Goal: Information Seeking & Learning: Learn about a topic

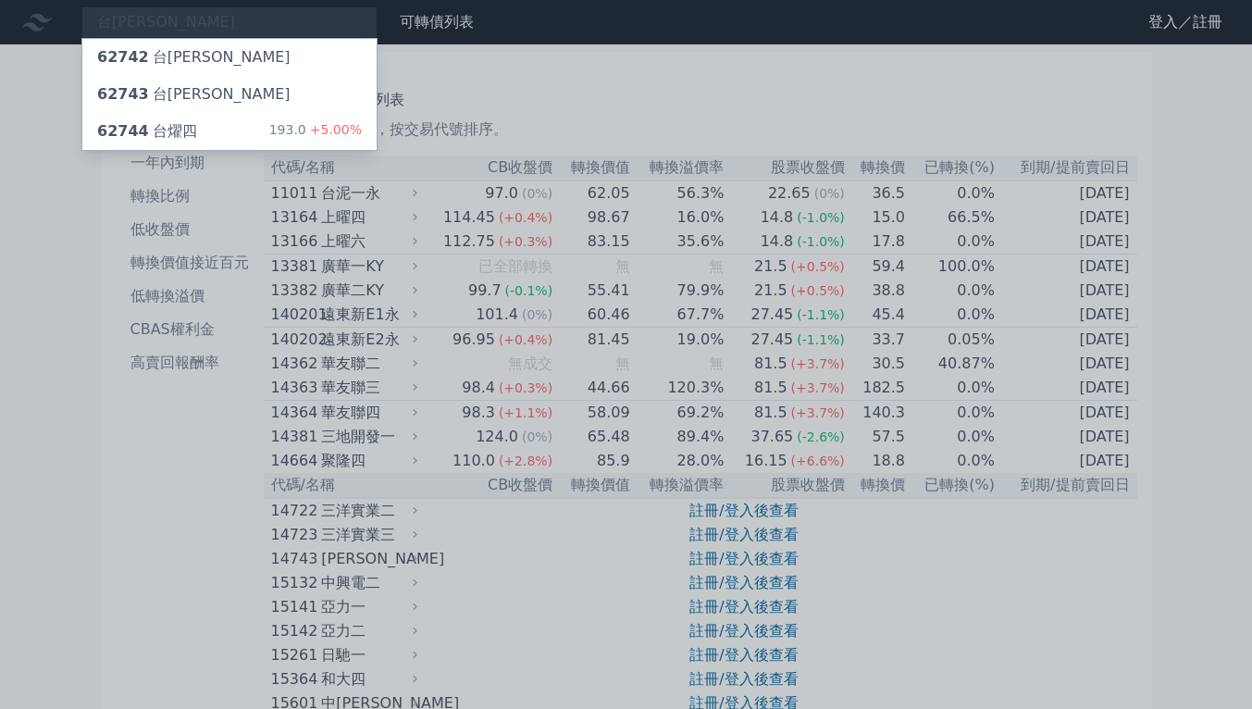
type input "台[PERSON_NAME]"
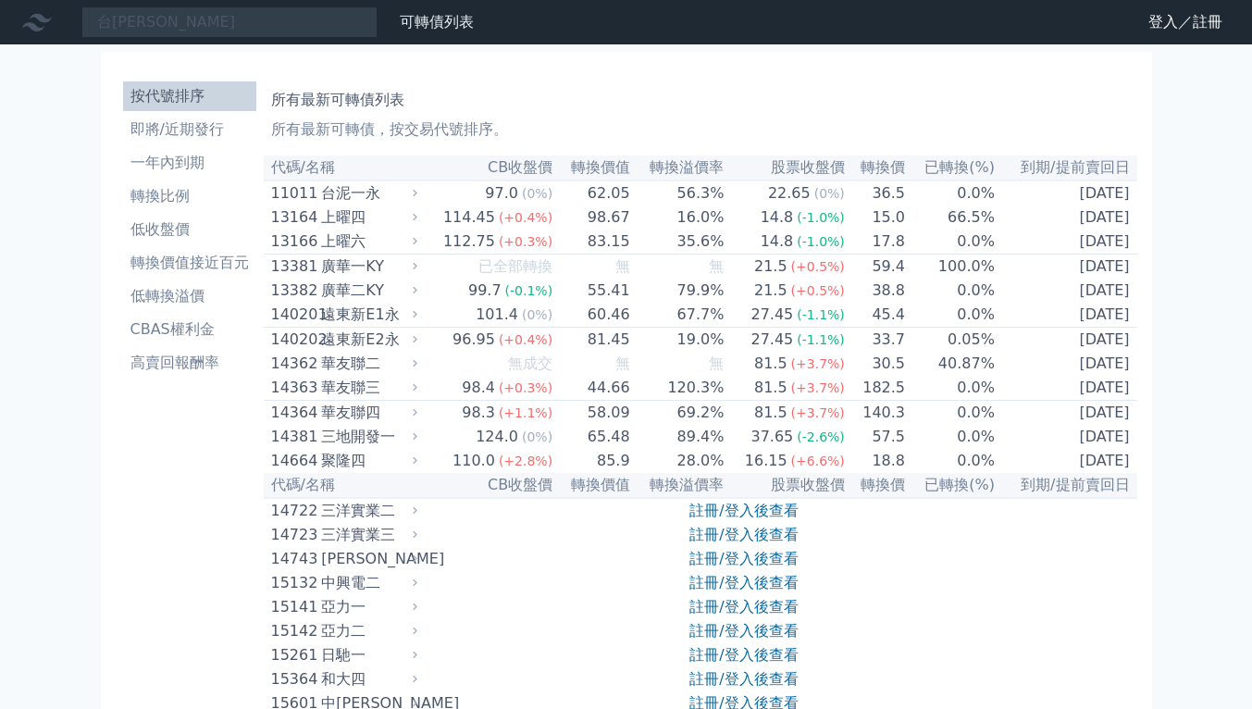
click at [247, 139] on li "即將/近期發行" at bounding box center [189, 129] width 133 height 22
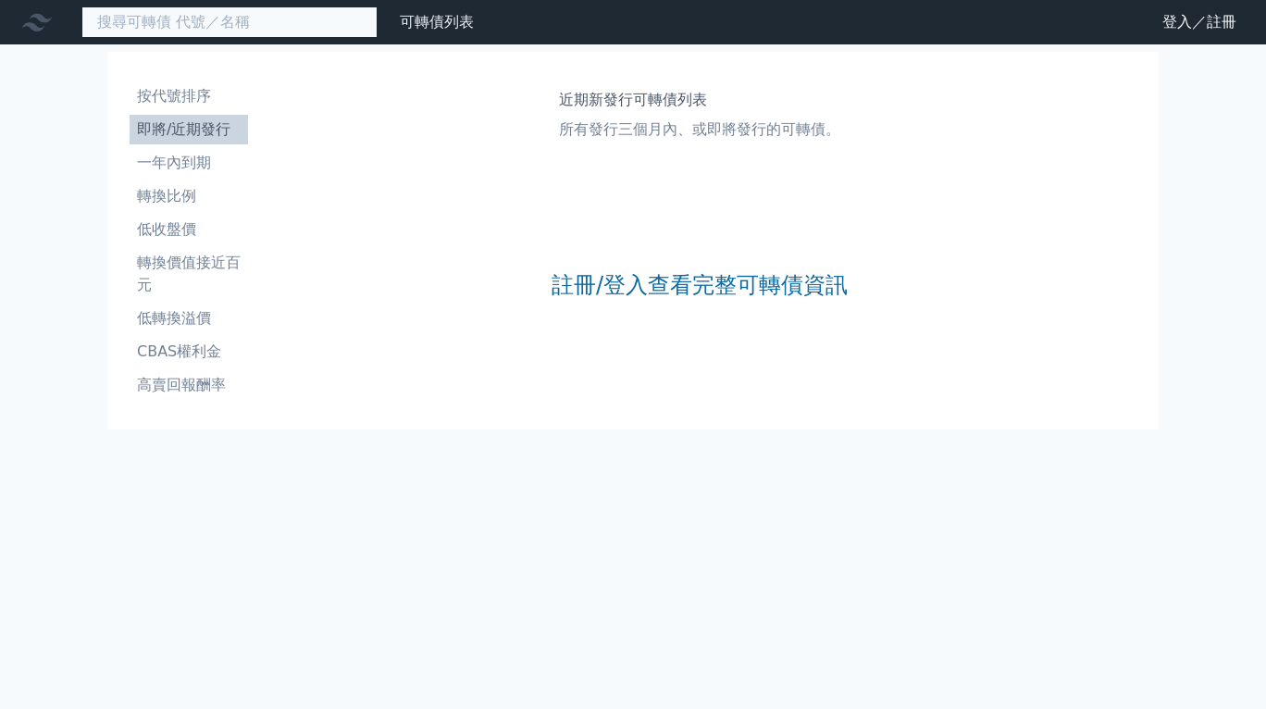
click at [267, 28] on input at bounding box center [229, 21] width 296 height 31
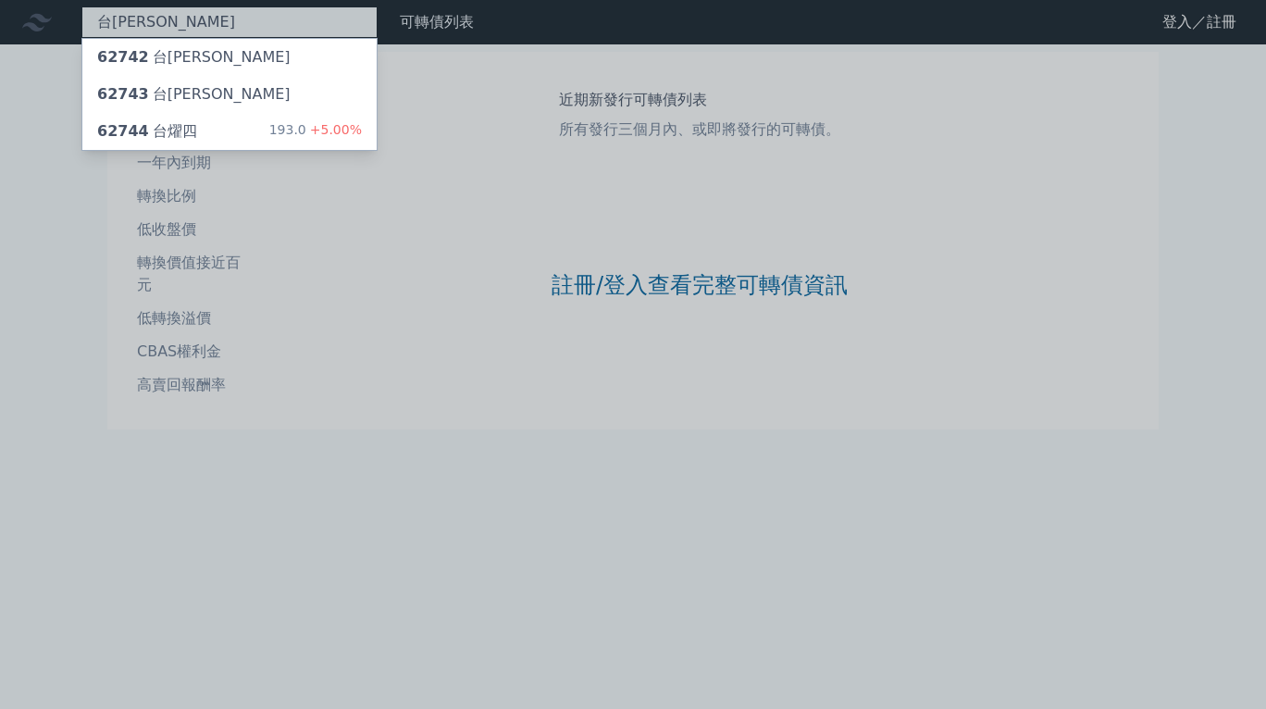
type input "台[PERSON_NAME]"
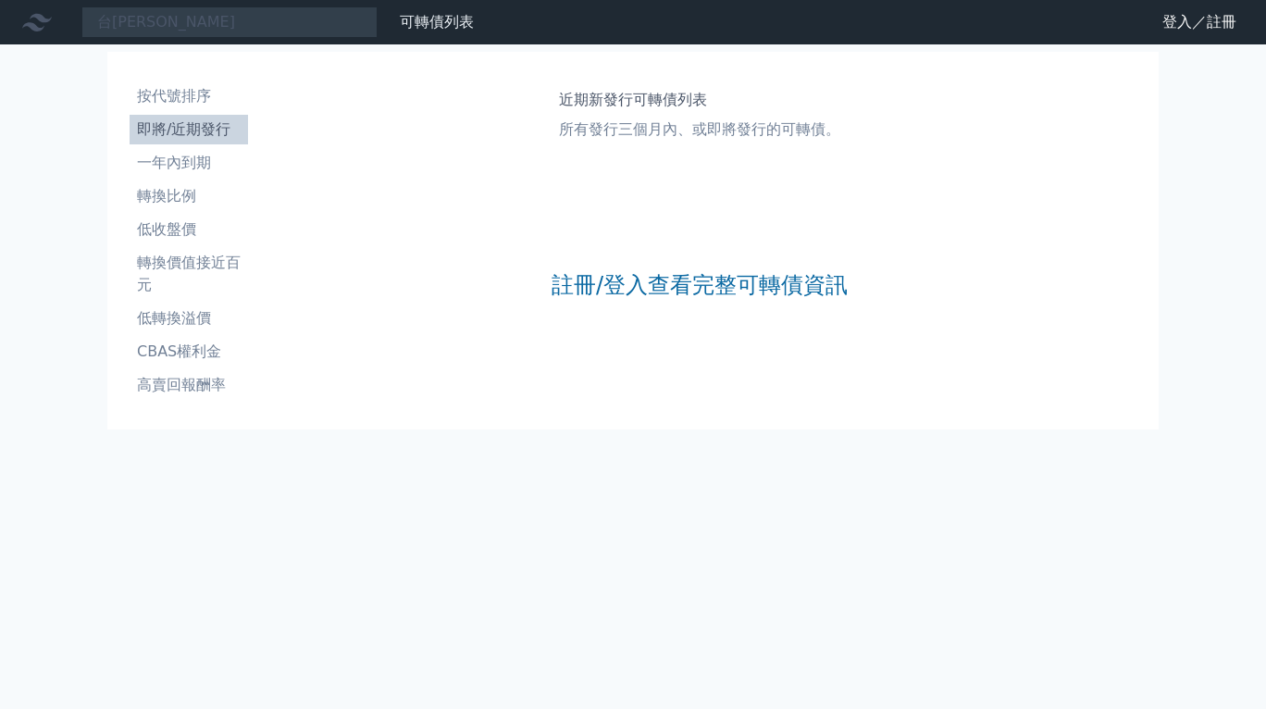
click at [275, 132] on div "近期新發行可轉債列表 所有發行三個月內、或即將發行的可轉債。 註冊/登入查看完整可轉債資訊" at bounding box center [699, 240] width 889 height 333
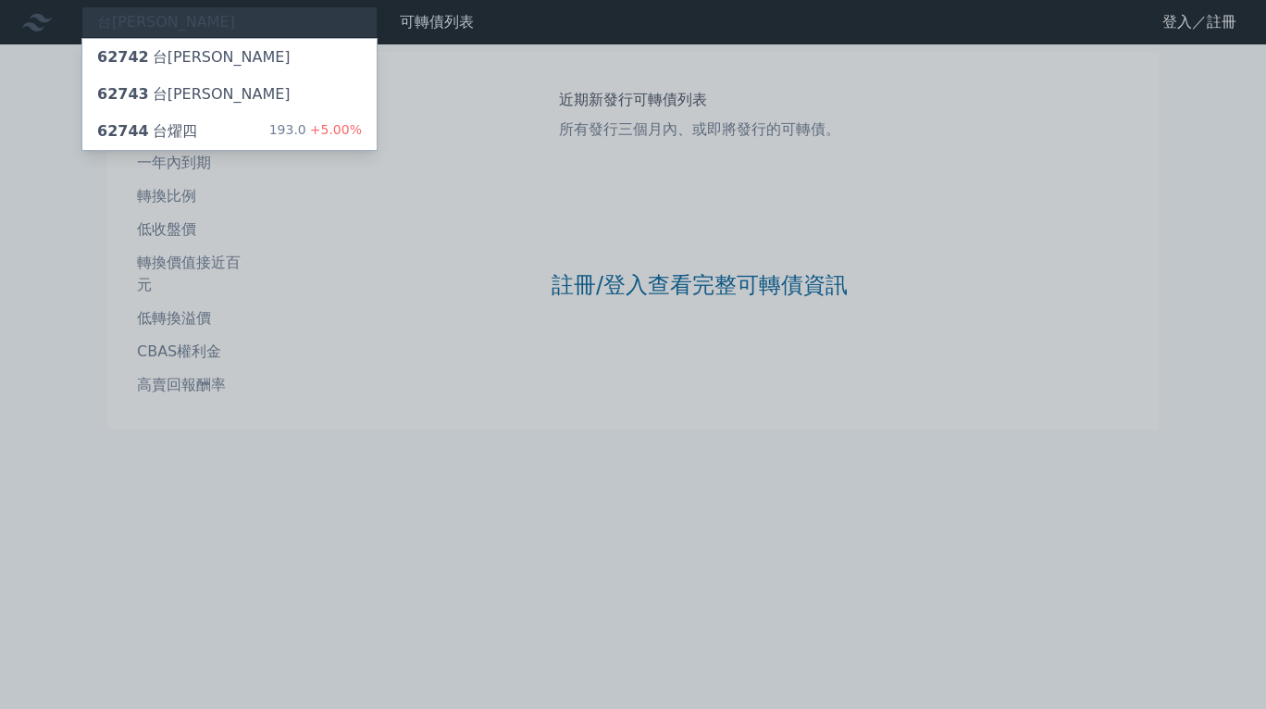
click at [276, 132] on div "62744 台燿四 193.0 +5.00%" at bounding box center [229, 131] width 294 height 37
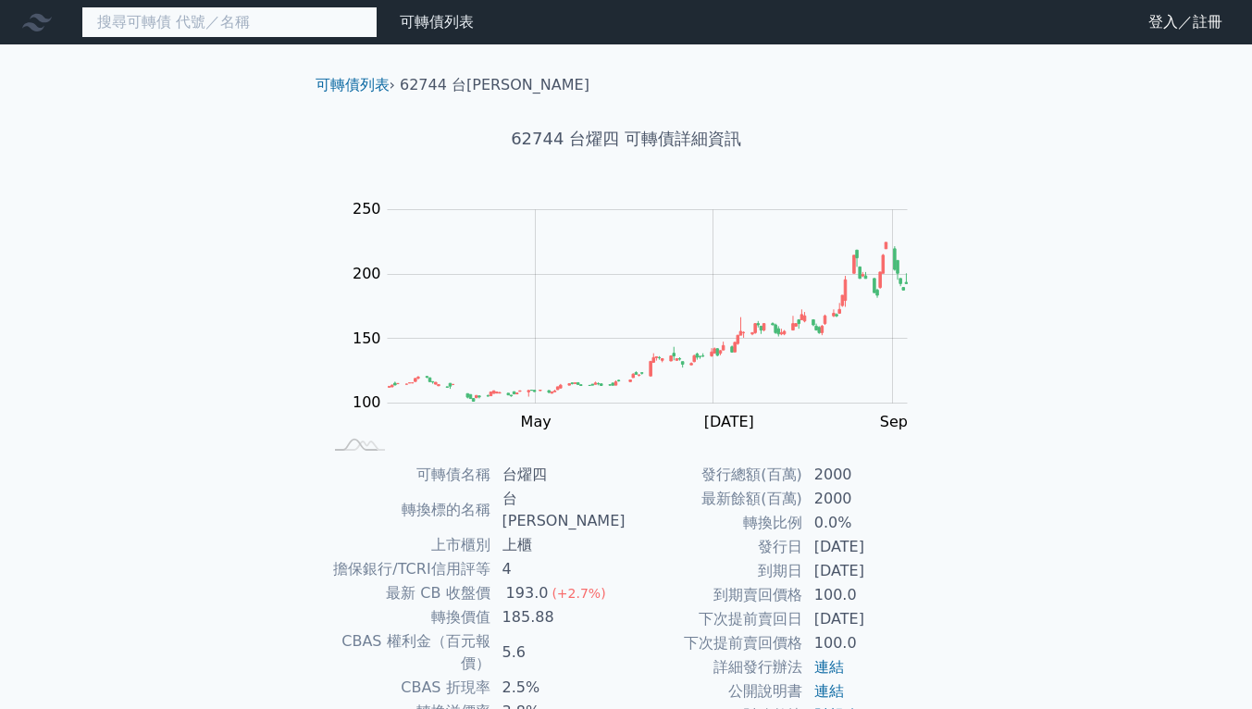
click at [241, 15] on input at bounding box center [229, 21] width 296 height 31
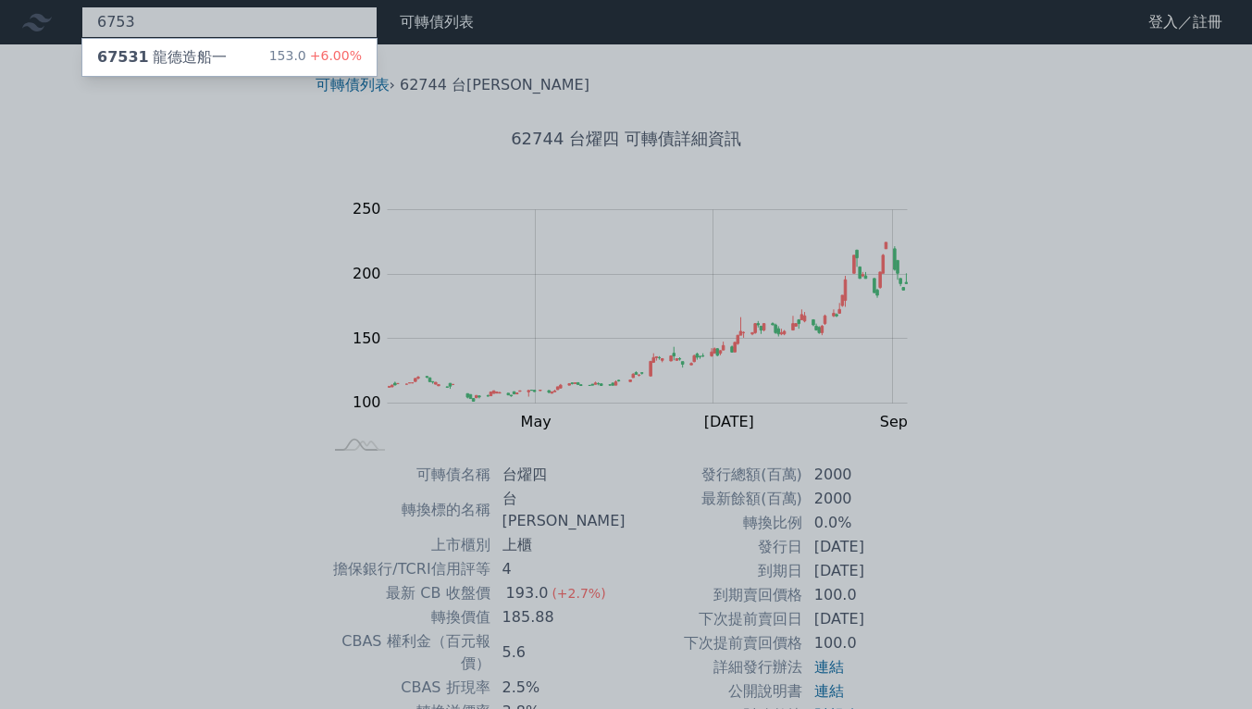
type input "6753"
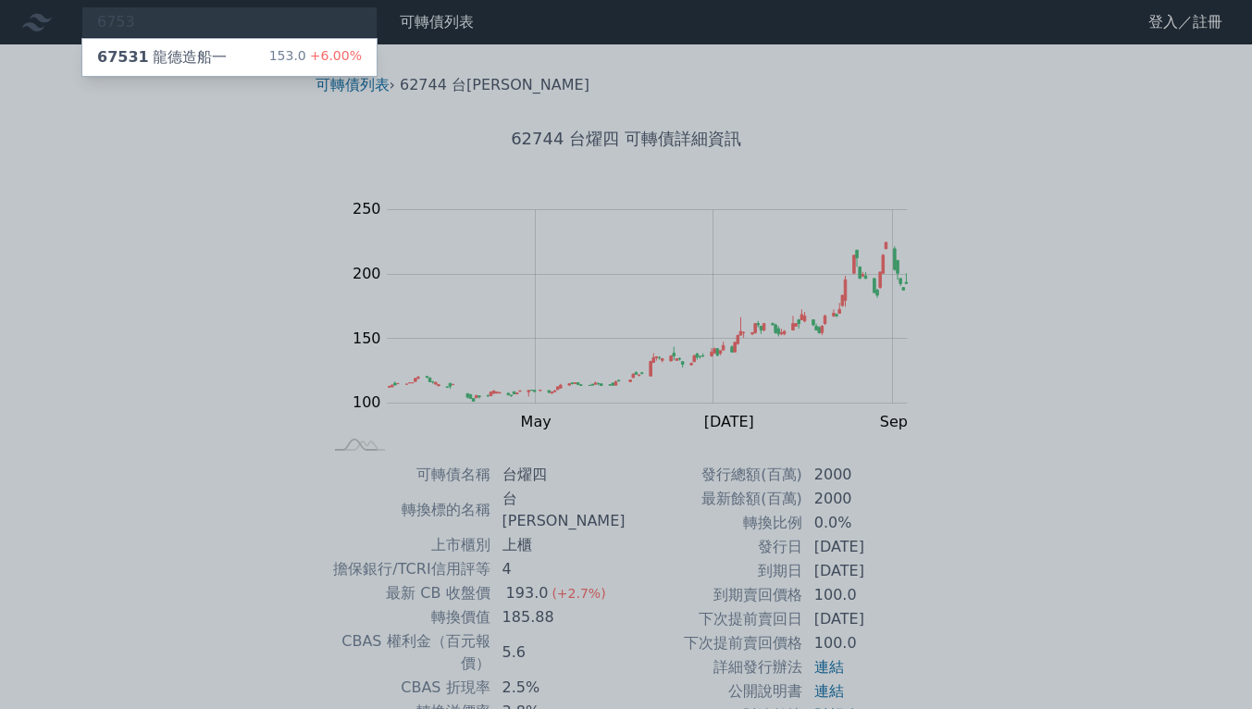
click at [245, 60] on div "67531 龍德造船一 153.0 +6.00%" at bounding box center [229, 57] width 294 height 37
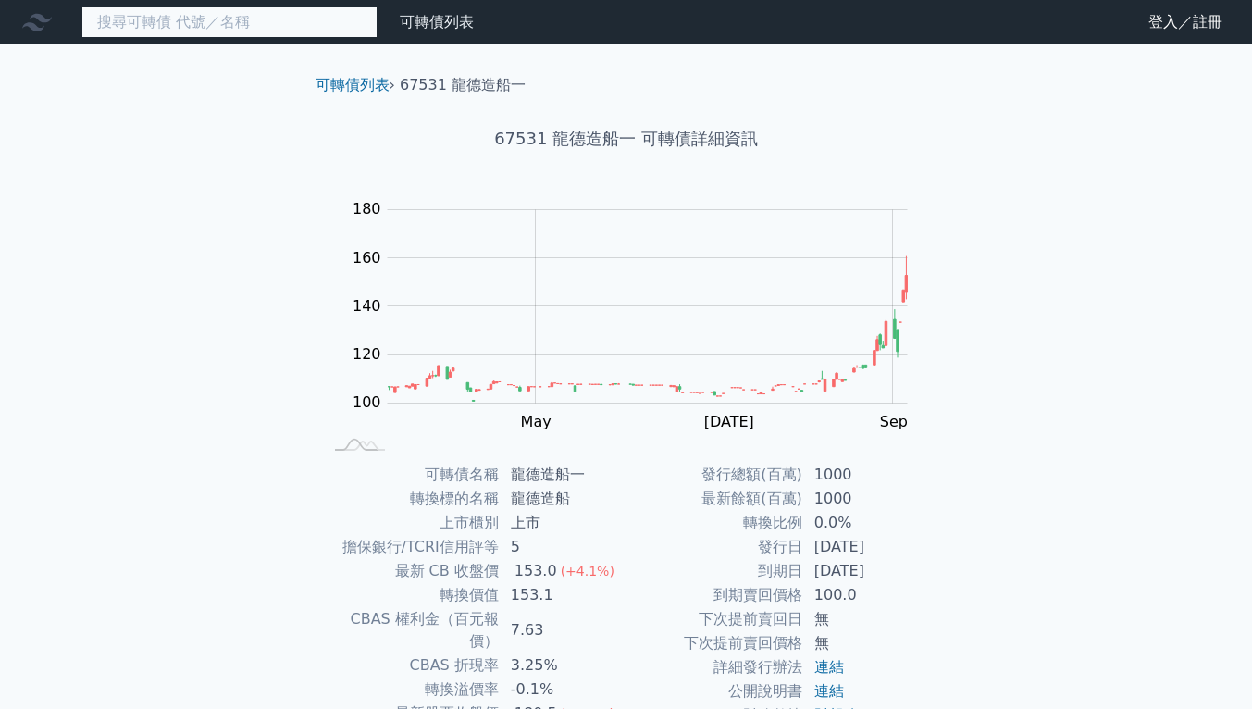
click at [225, 23] on input at bounding box center [229, 21] width 296 height 31
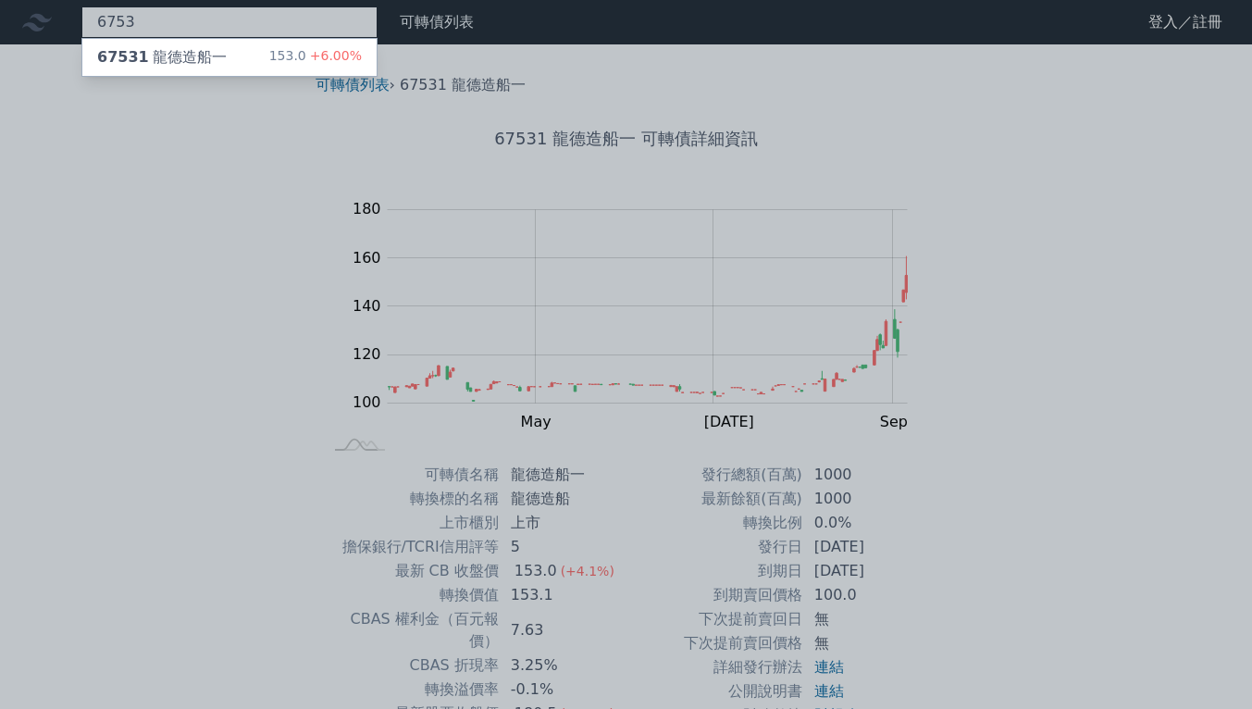
type input "6753"
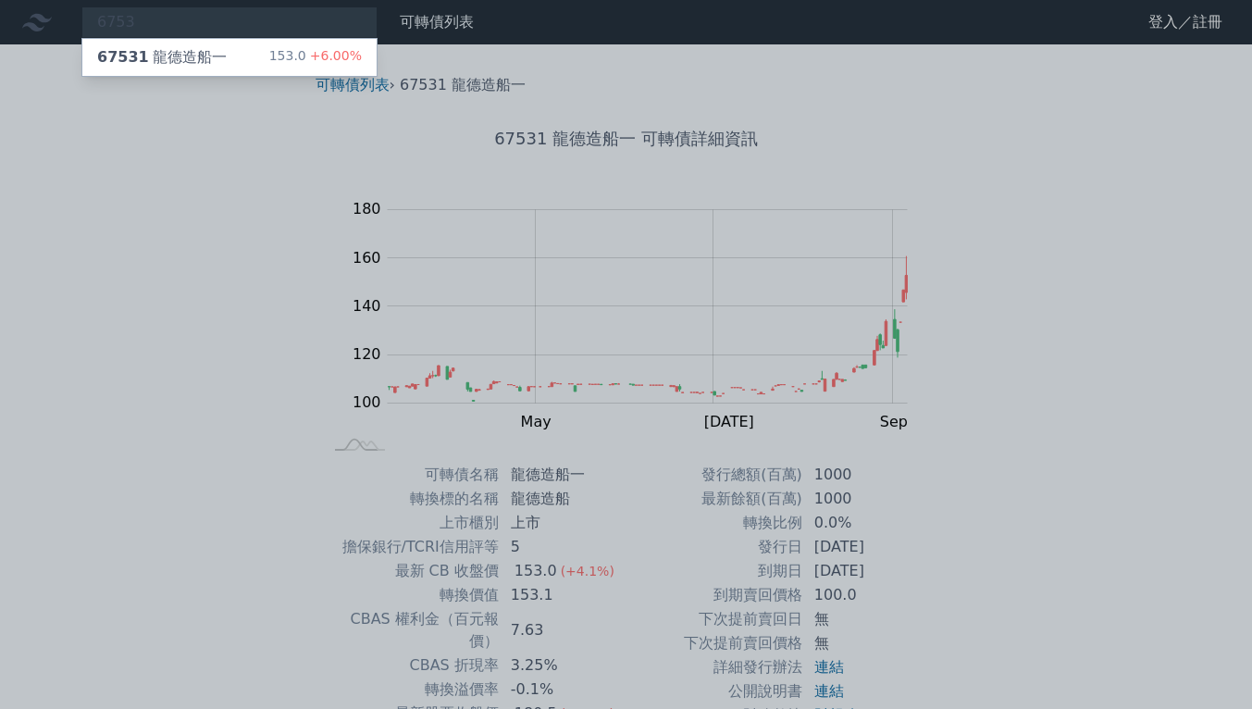
click at [242, 64] on div "67531 龍德造船一 153.0 +6.00%" at bounding box center [229, 57] width 294 height 37
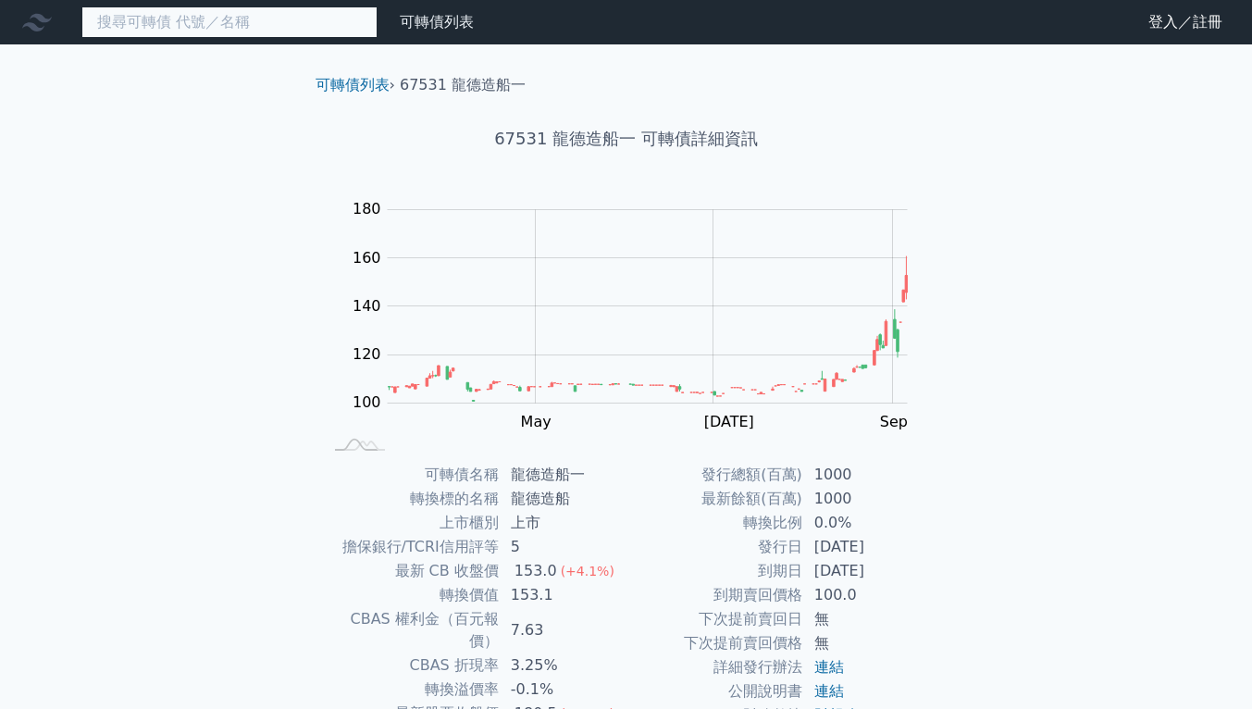
click at [267, 24] on input at bounding box center [229, 21] width 296 height 31
click at [292, 27] on input at bounding box center [229, 21] width 296 height 31
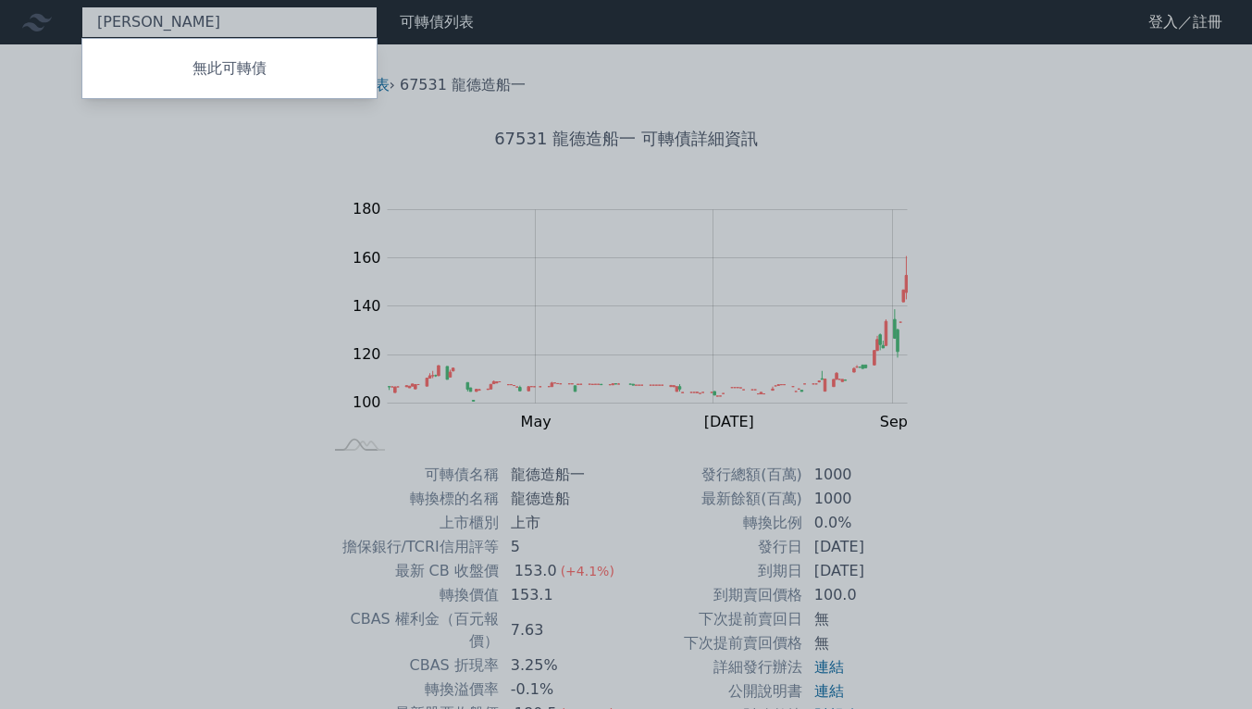
type input "隆"
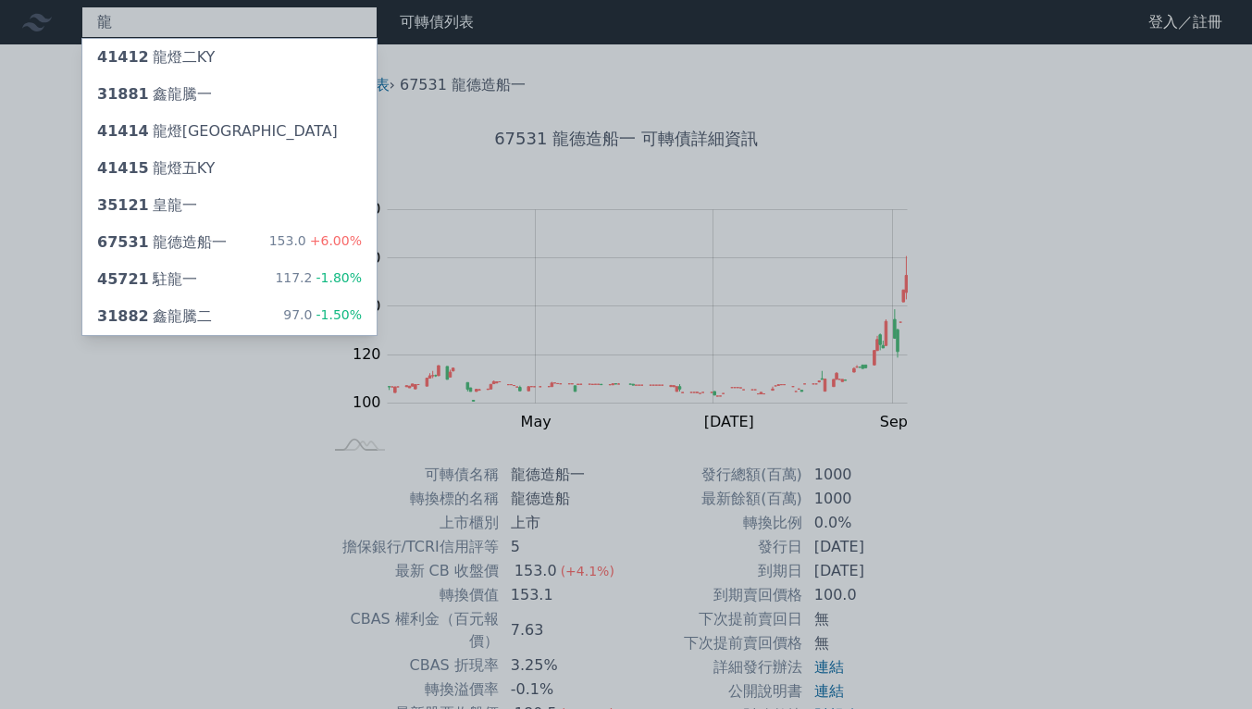
type input "龍"
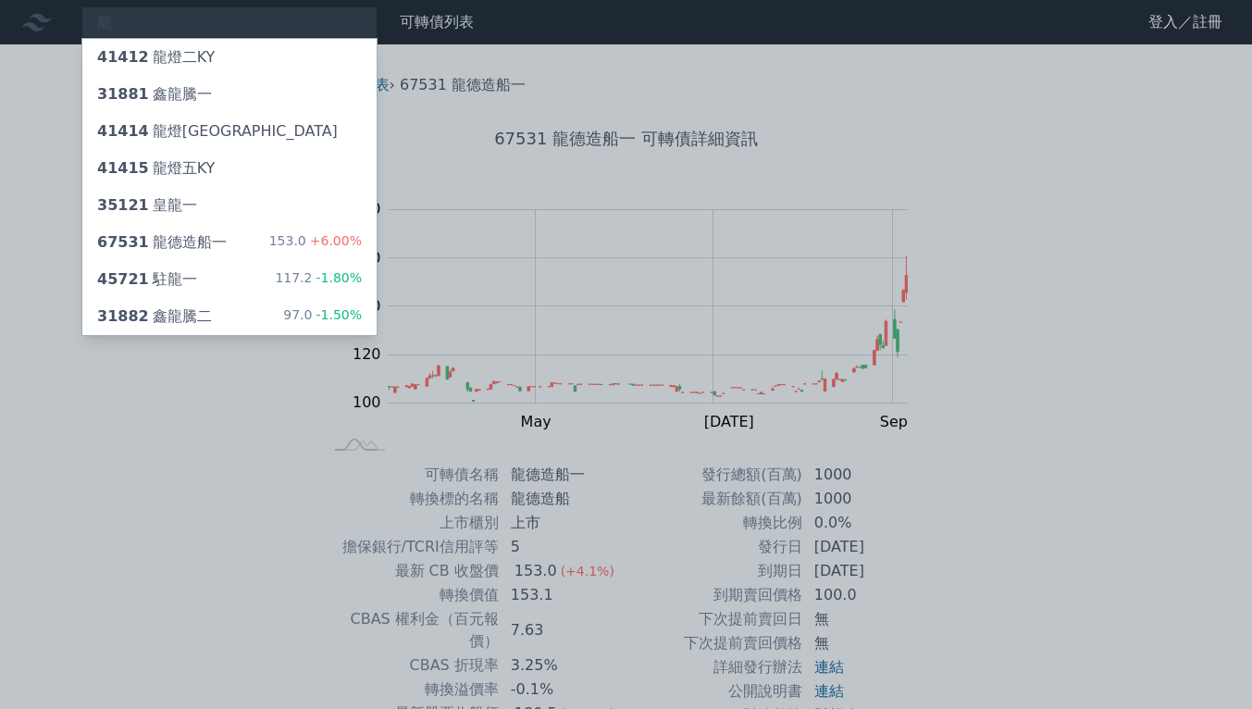
click at [335, 240] on span "+6.00%" at bounding box center [334, 240] width 56 height 15
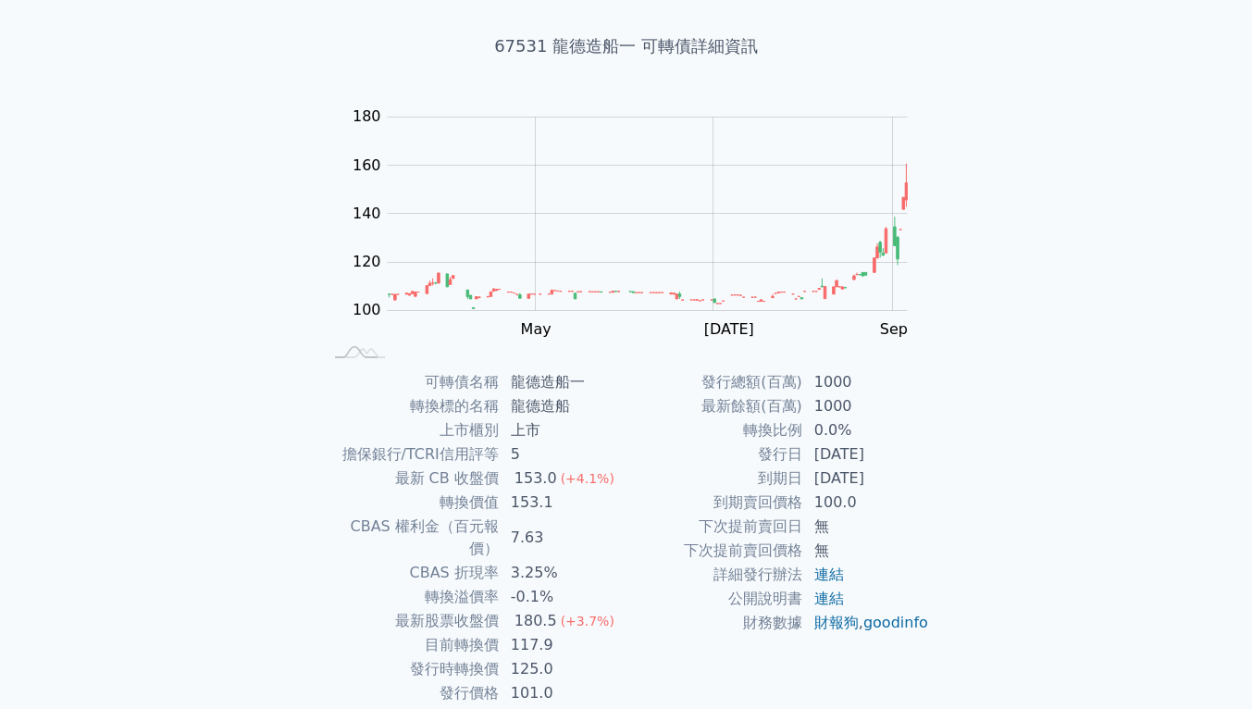
scroll to position [148, 0]
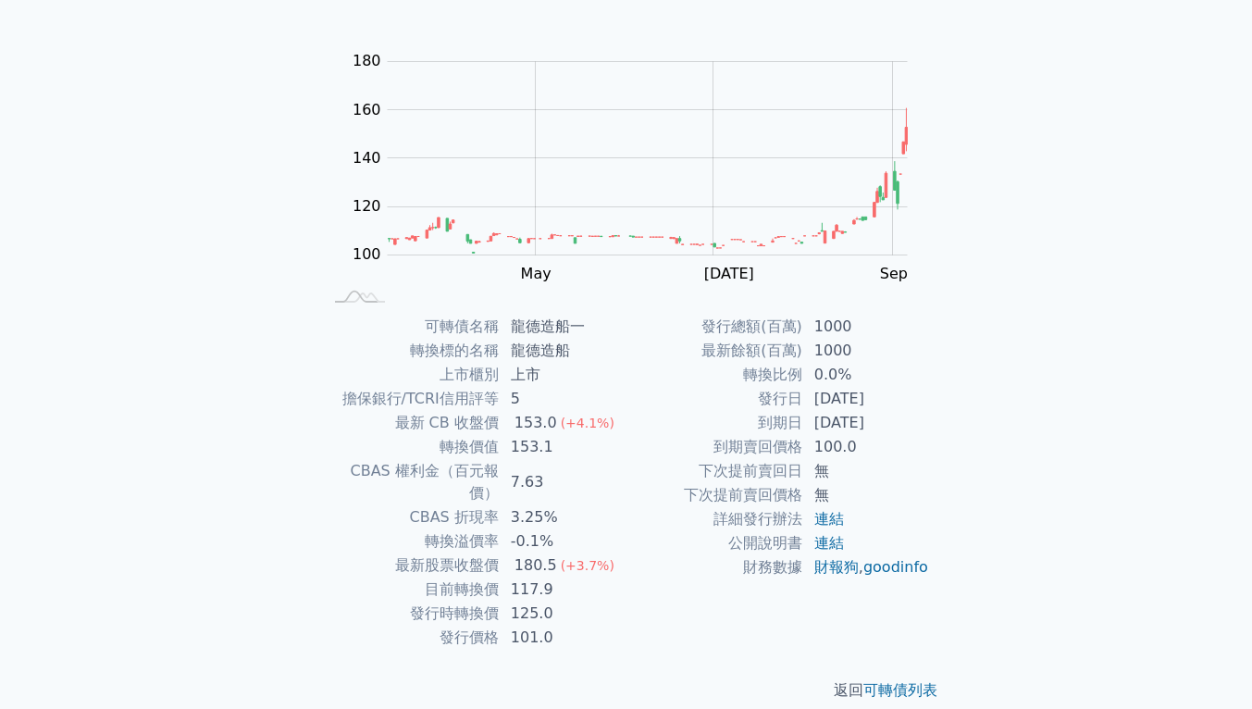
click at [17, 438] on div "可轉債列表 財務數據 可轉債列表 財務數據 登入／註冊 登入／註冊 可轉債列表 › 67531 龍德造船一 67531 龍德造船一 可轉債詳細資訊 Zoom …" at bounding box center [626, 291] width 1252 height 879
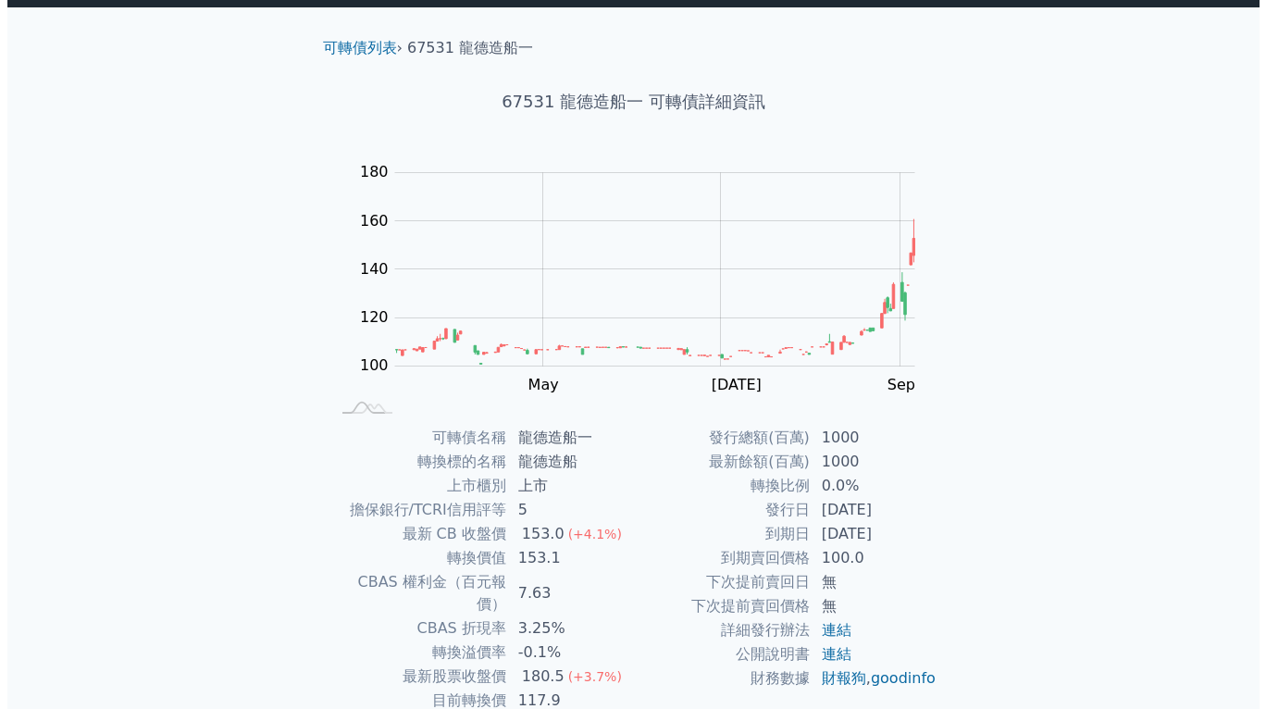
scroll to position [0, 0]
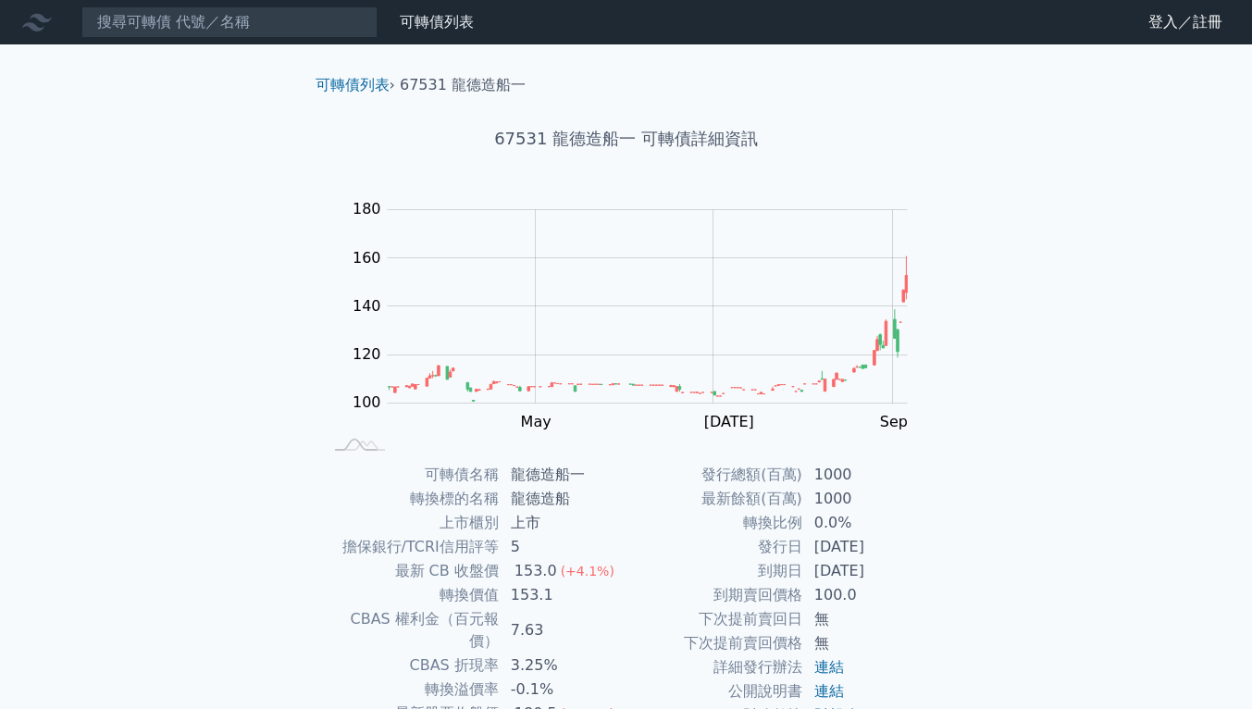
click at [1217, 17] on link "登入／註冊" at bounding box center [1186, 22] width 104 height 30
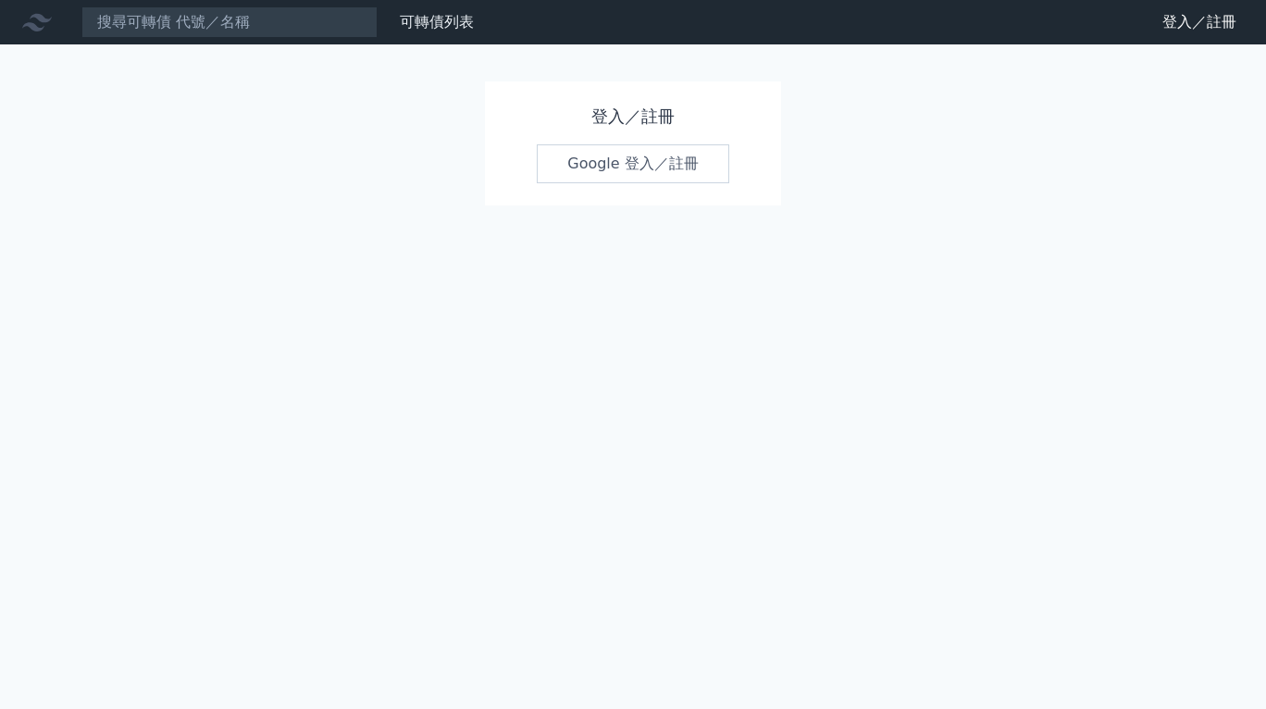
click at [701, 158] on link "Google 登入／註冊" at bounding box center [633, 163] width 193 height 39
click at [644, 162] on link "Google 登入／註冊" at bounding box center [633, 163] width 193 height 39
click at [707, 179] on link "Google 登入／註冊" at bounding box center [633, 163] width 193 height 39
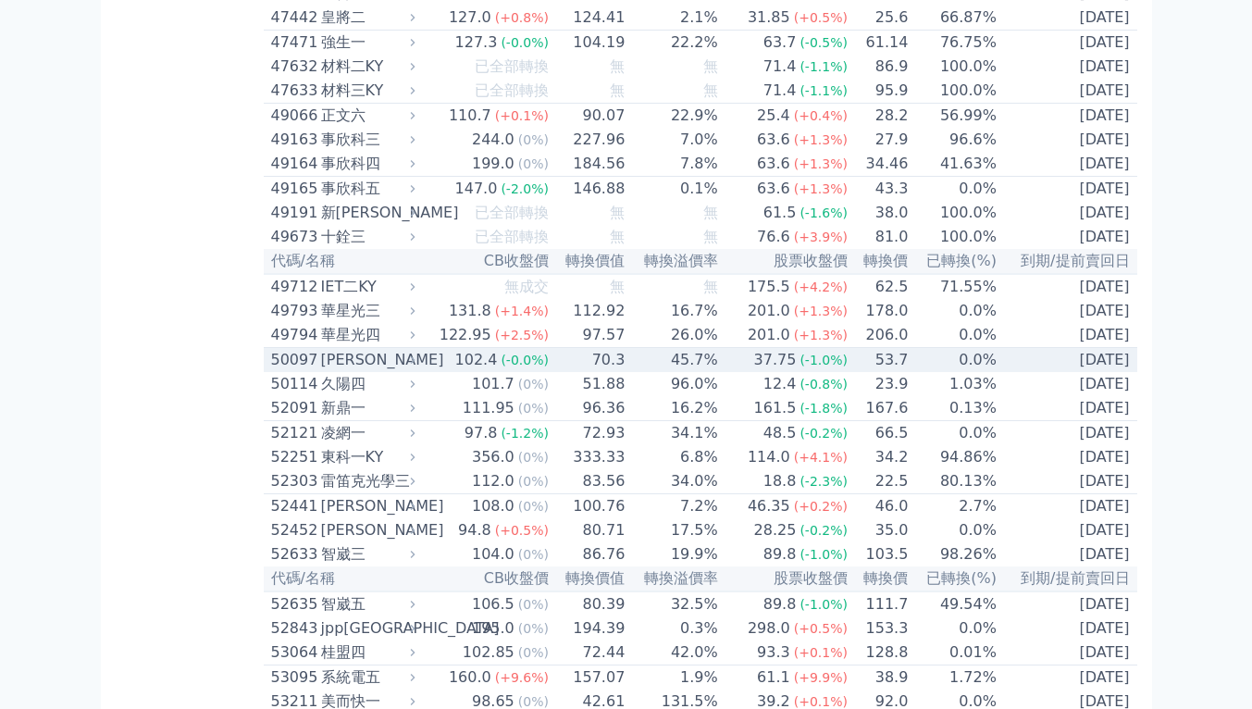
scroll to position [5923, 0]
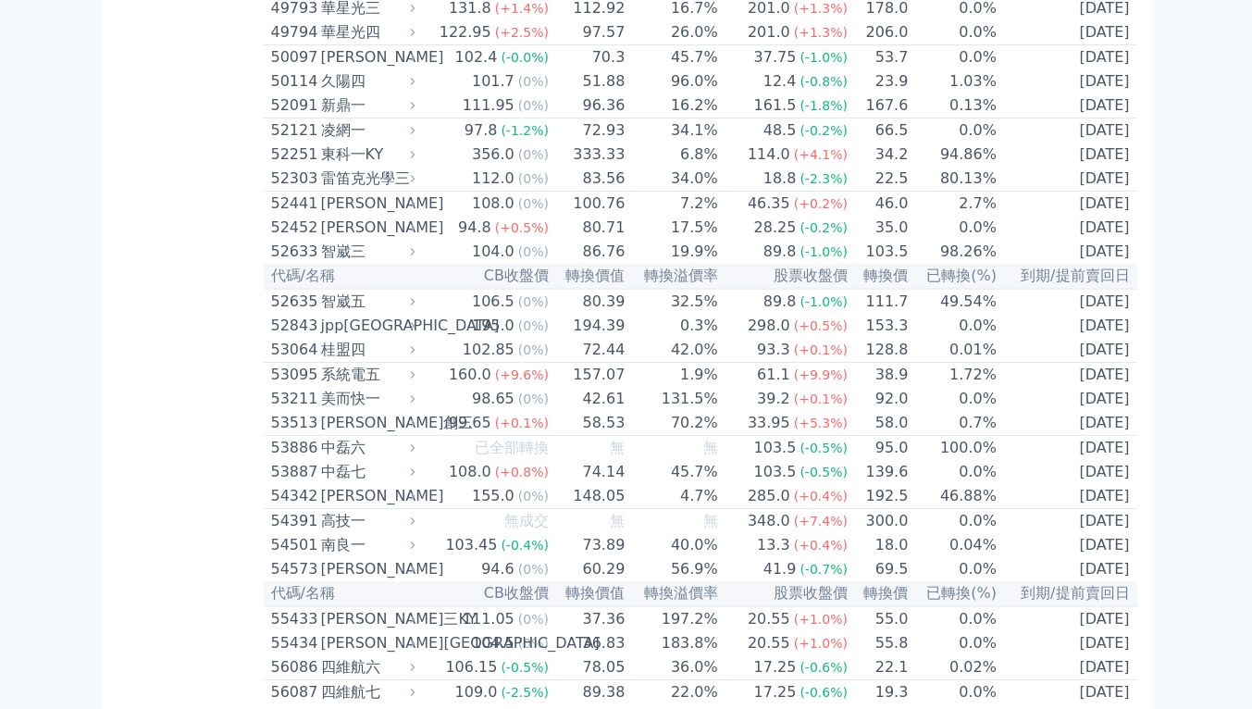
drag, startPoint x: 111, startPoint y: 243, endPoint x: 174, endPoint y: 251, distance: 63.4
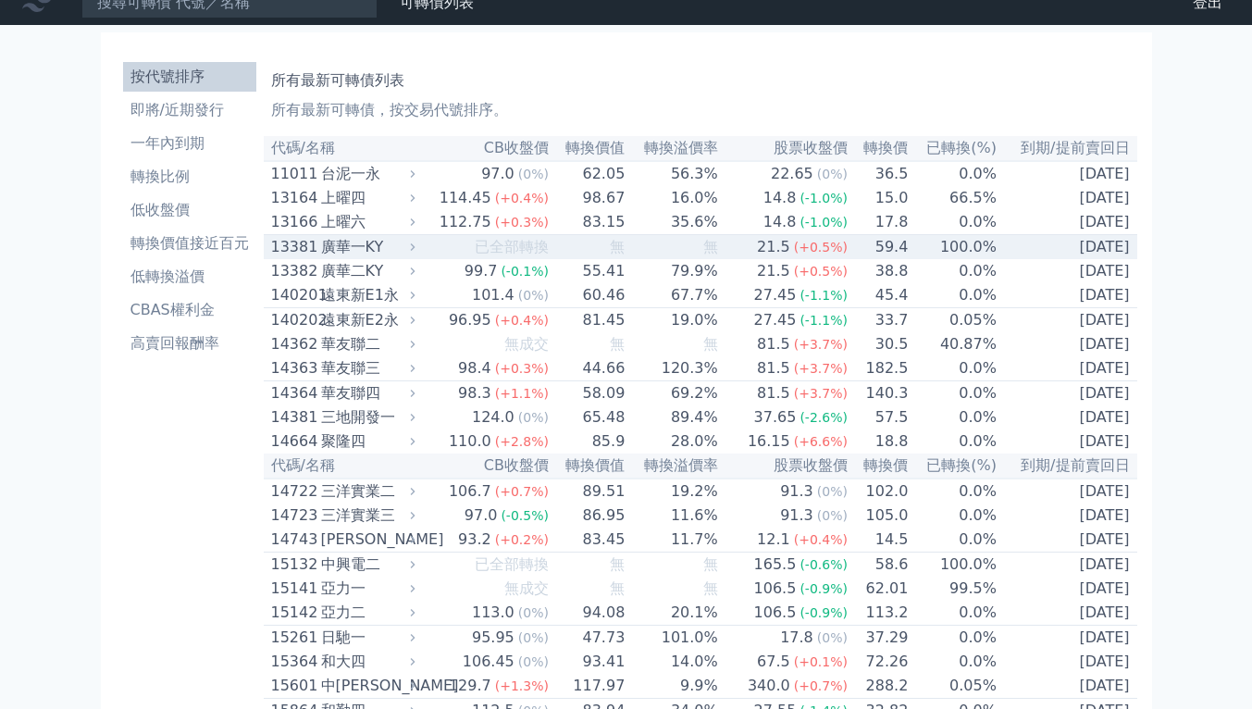
scroll to position [0, 0]
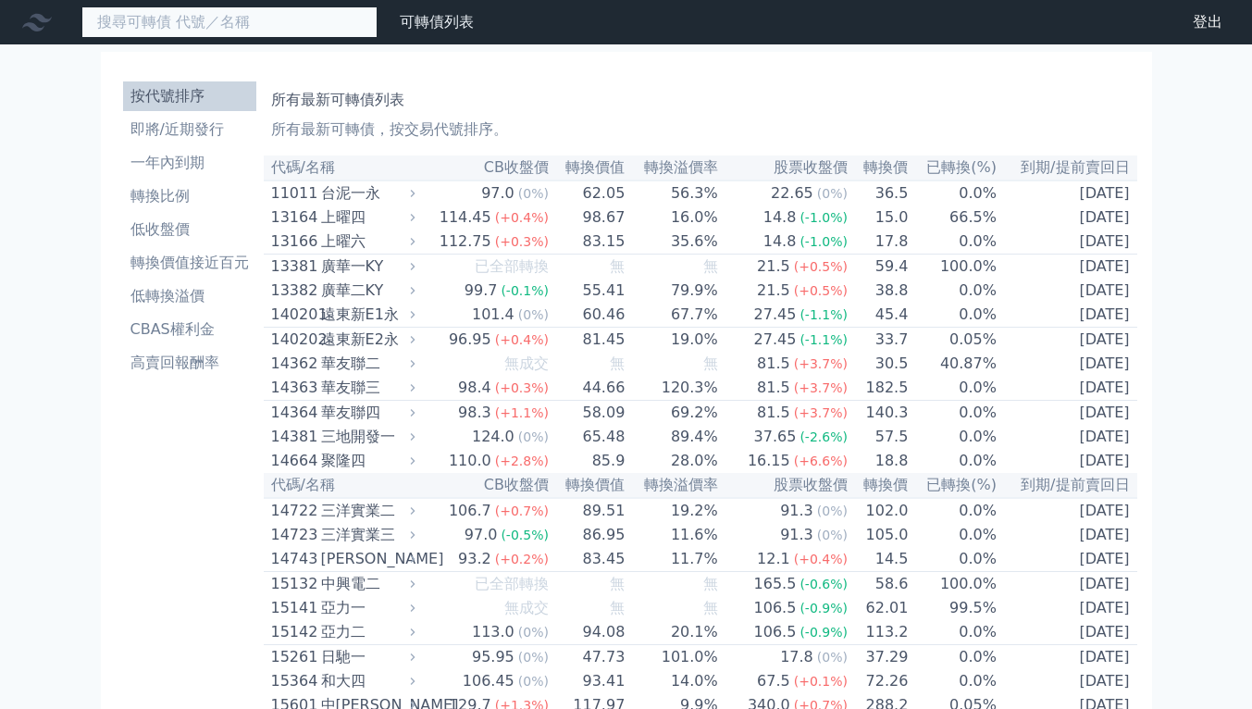
click at [150, 34] on input at bounding box center [229, 21] width 296 height 31
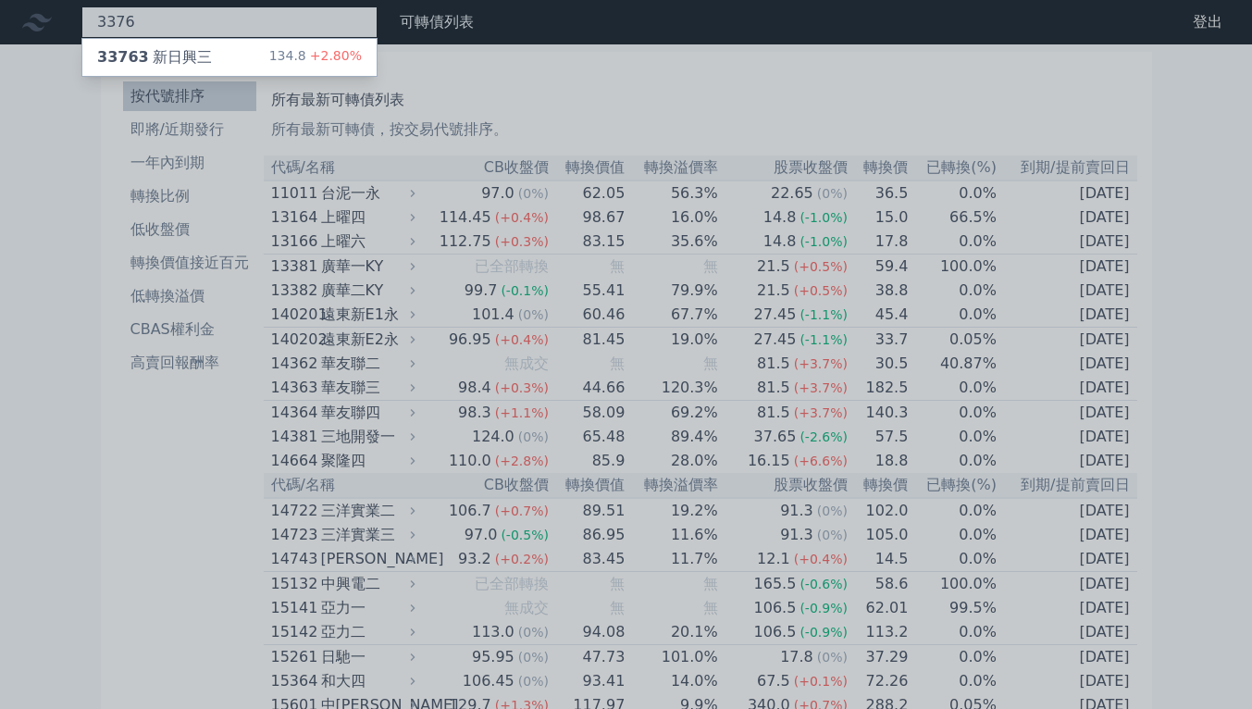
type input "3376"
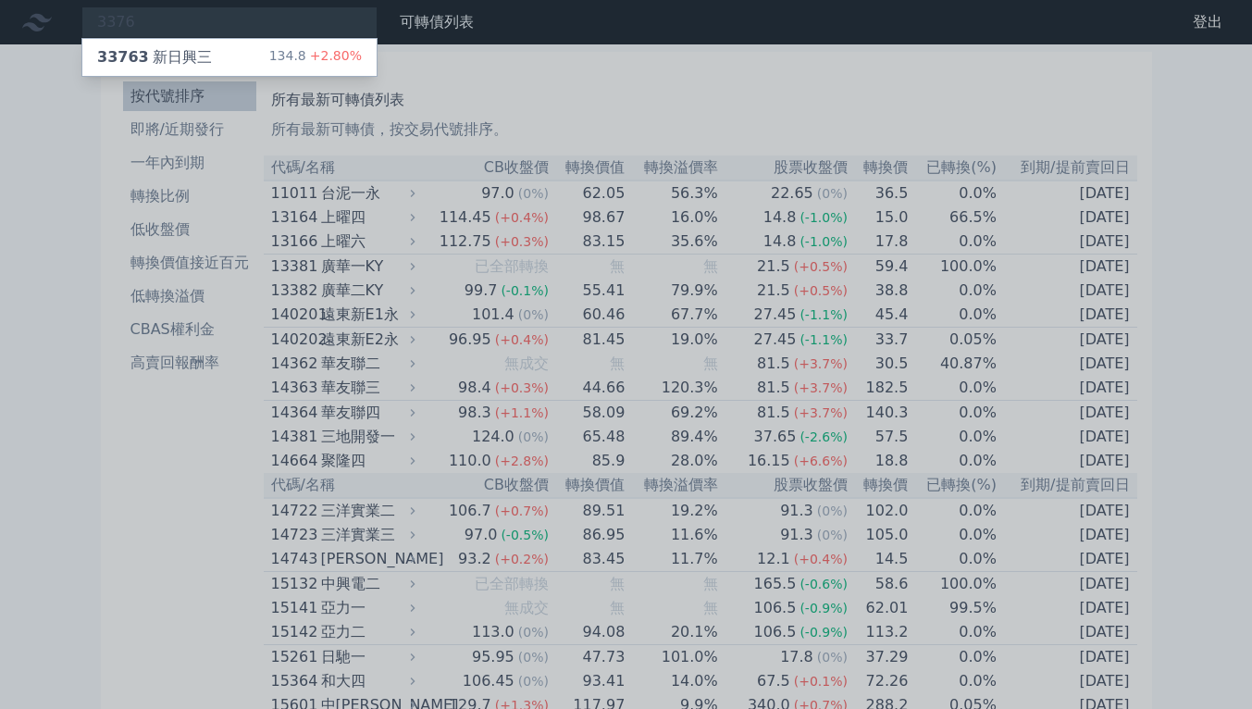
click at [168, 65] on div "33763 新日興三" at bounding box center [154, 57] width 115 height 22
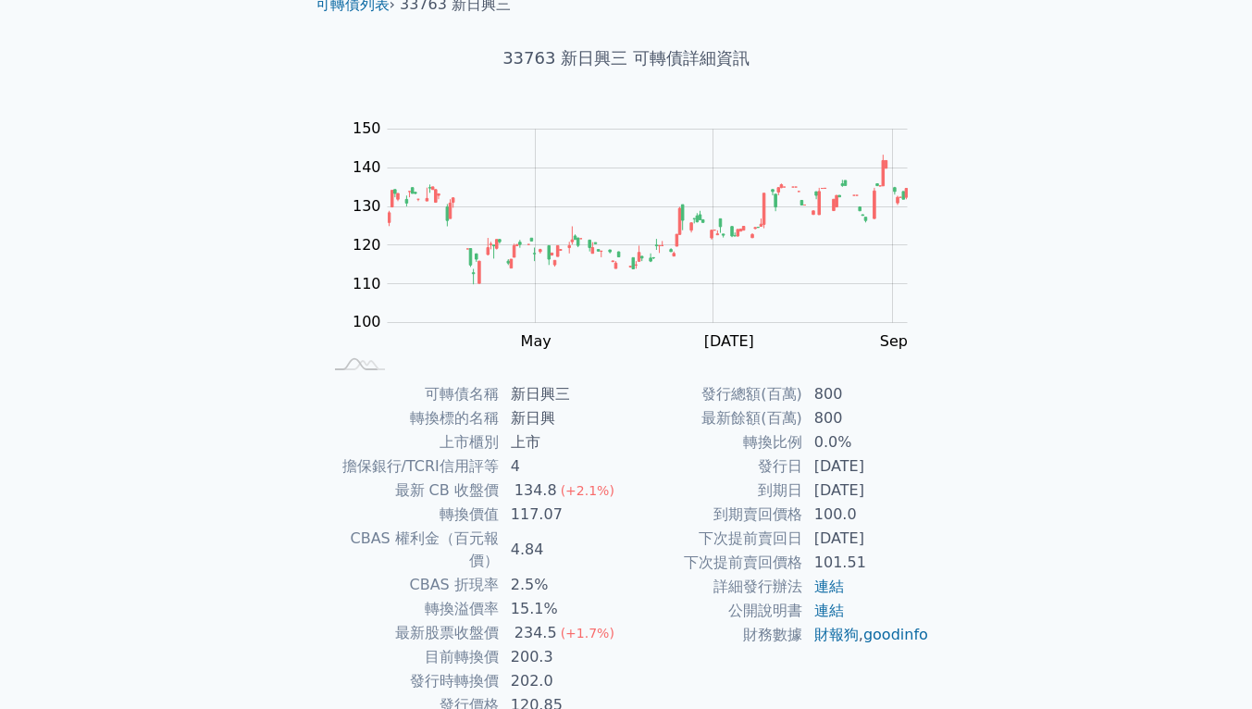
scroll to position [93, 0]
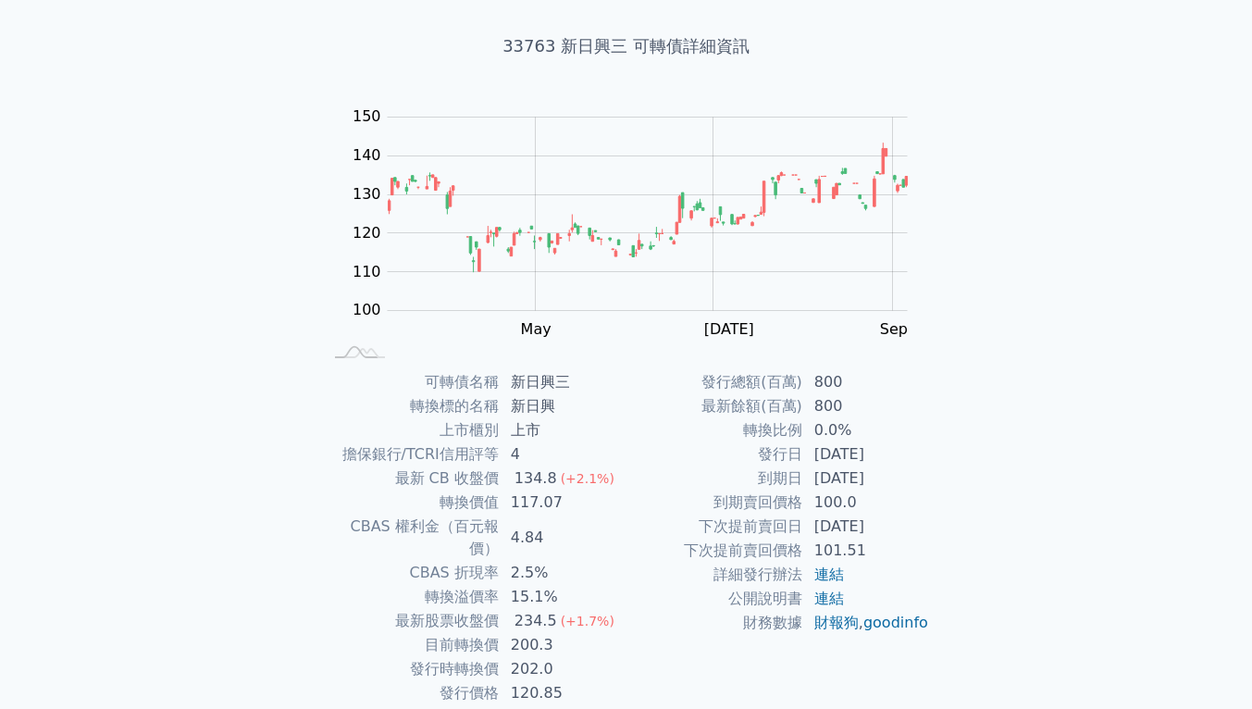
click at [690, 397] on td "最新餘額(百萬)" at bounding box center [715, 406] width 177 height 24
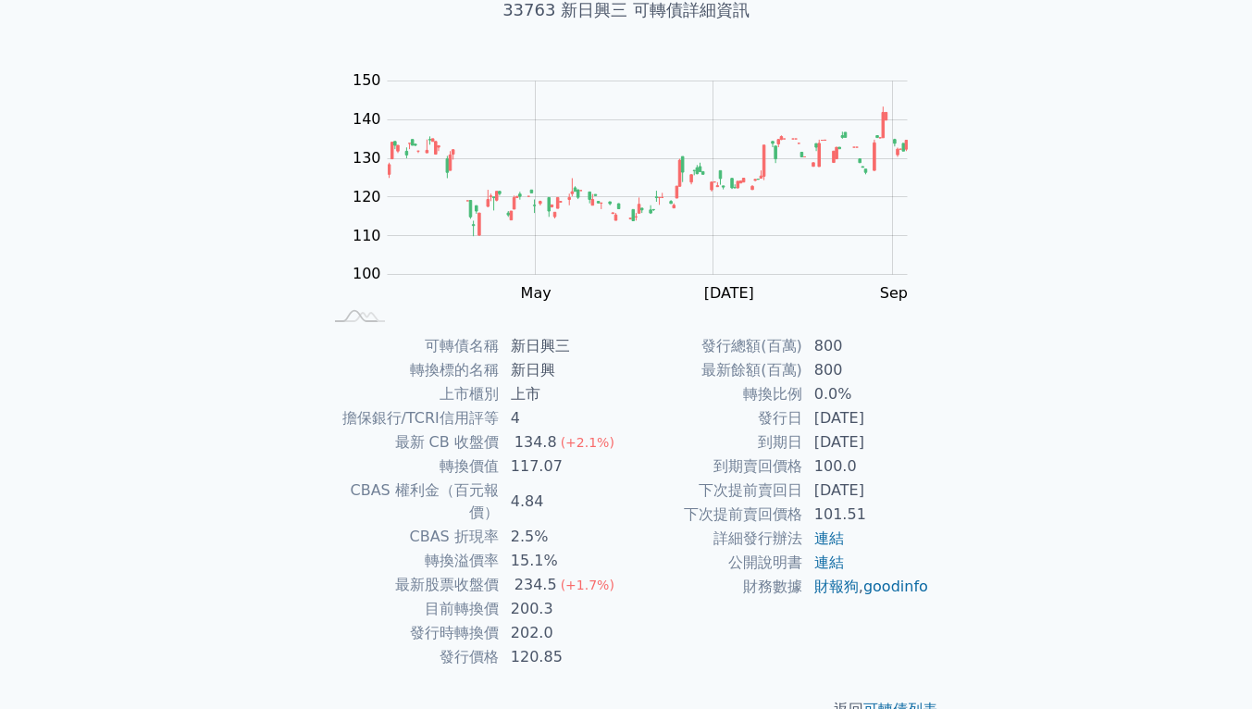
scroll to position [148, 0]
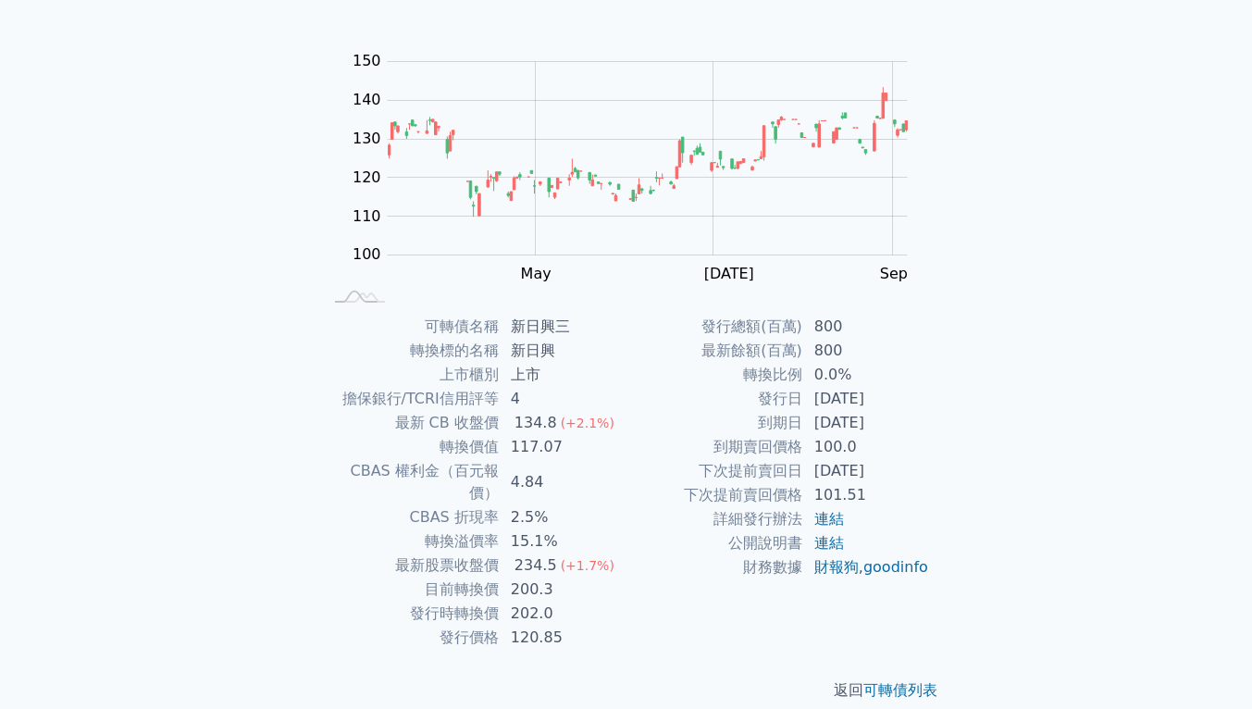
click at [82, 317] on div "可轉債列表 財務數據 可轉債列表 財務數據 登出 登出 可轉債列表 › 33763 新日興三 33763 新日興三 可轉債詳細資訊 Zoom Out 100 …" at bounding box center [626, 291] width 1252 height 879
